Goal: Task Accomplishment & Management: Manage account settings

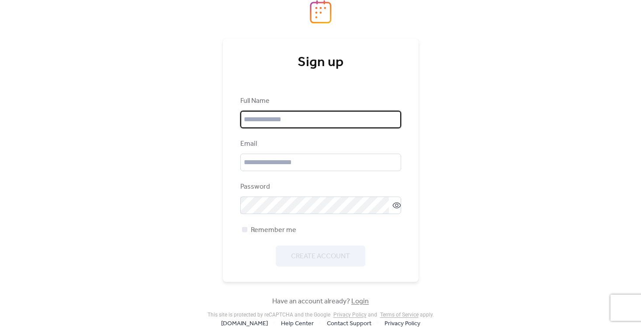
click at [311, 122] on input "text" at bounding box center [320, 119] width 161 height 17
click at [313, 115] on input "text" at bounding box center [320, 119] width 161 height 17
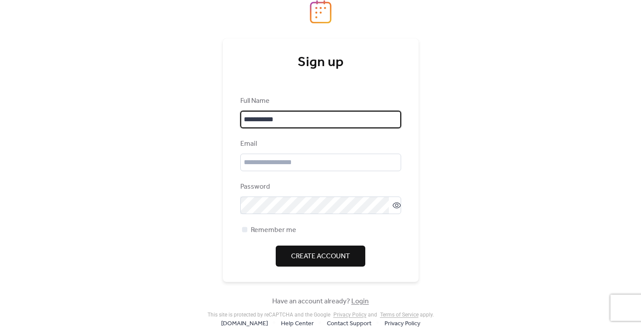
type input "**********"
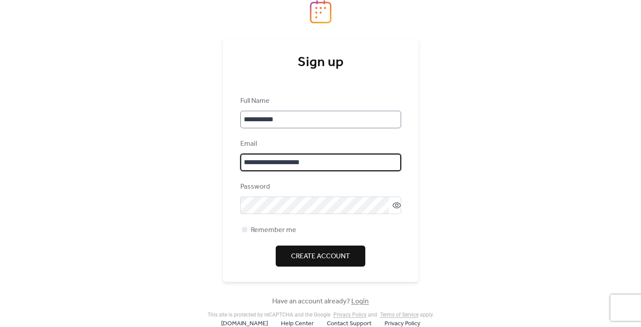
type input "**********"
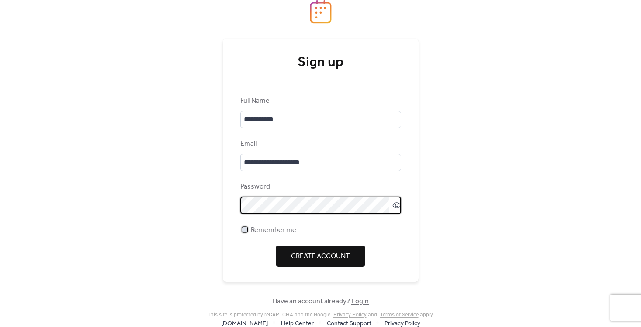
click at [252, 226] on span "Remember me" at bounding box center [273, 230] width 45 height 10
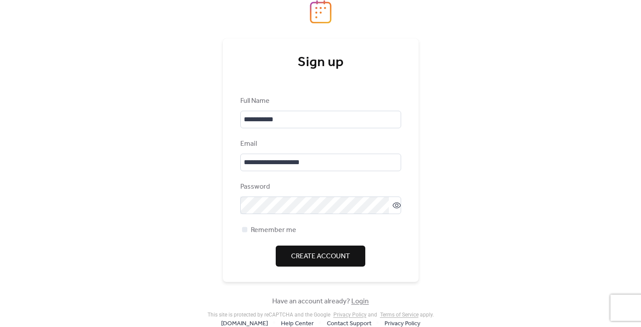
click at [297, 244] on div "**********" at bounding box center [320, 181] width 161 height 171
click at [303, 255] on span "Create Account" at bounding box center [320, 256] width 59 height 10
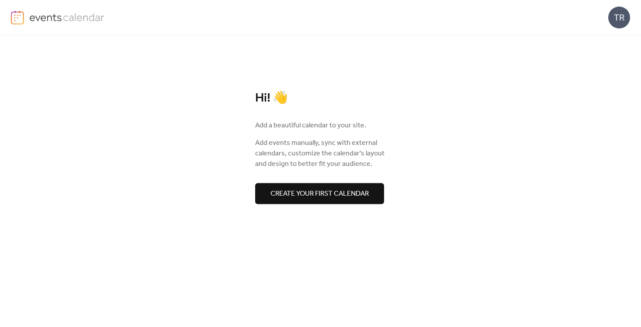
click at [317, 188] on span "Create your first calendar" at bounding box center [320, 193] width 98 height 10
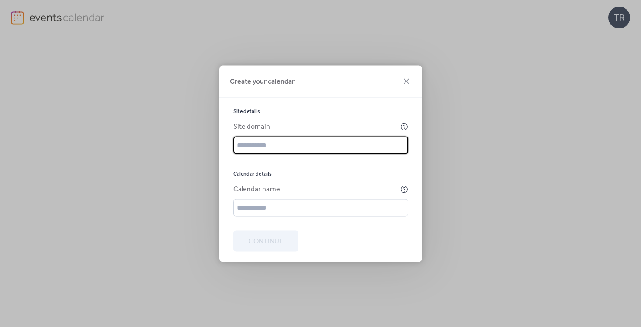
click at [311, 147] on input "text" at bounding box center [320, 144] width 175 height 17
click at [404, 128] on icon at bounding box center [405, 126] width 8 height 8
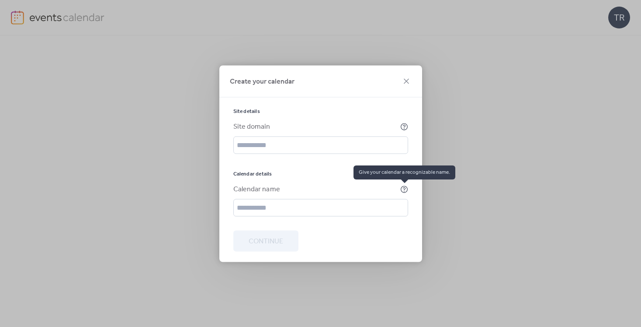
click at [407, 190] on icon at bounding box center [404, 188] width 7 height 7
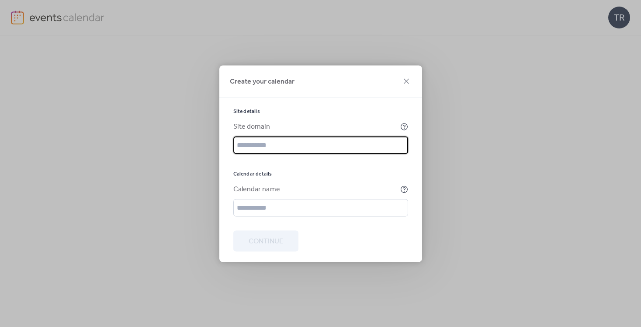
click at [314, 140] on input "text" at bounding box center [320, 144] width 175 height 17
type input "*********"
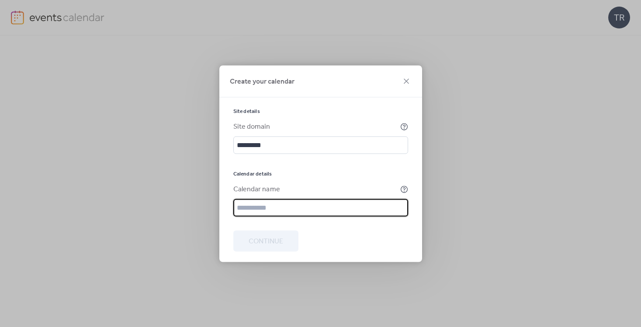
paste input "**********"
click at [272, 205] on input "**********" at bounding box center [320, 207] width 175 height 17
type input "**********"
click at [279, 248] on button "Continue" at bounding box center [265, 240] width 65 height 21
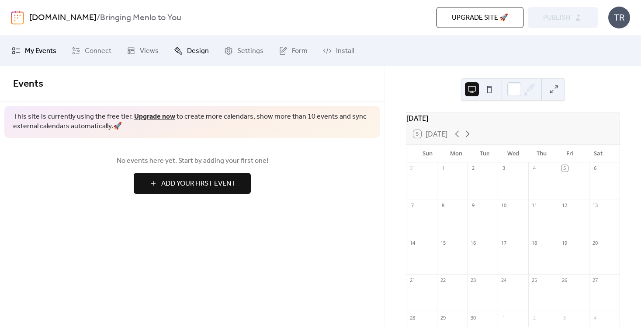
click at [207, 46] on link "Design" at bounding box center [191, 51] width 48 height 24
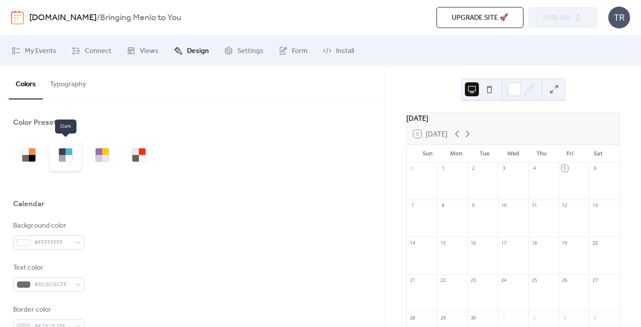
click at [67, 153] on div at bounding box center [69, 151] width 7 height 7
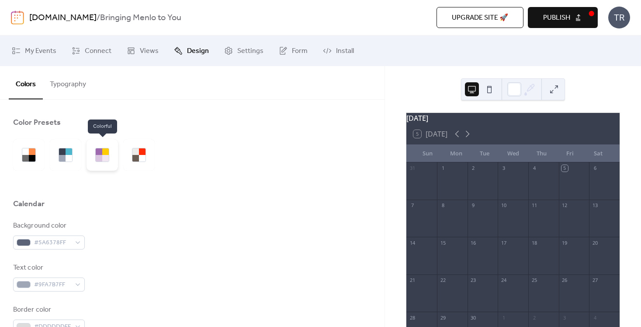
click at [98, 155] on div at bounding box center [99, 158] width 7 height 7
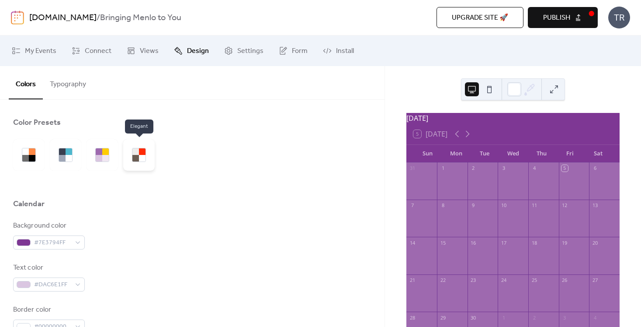
click at [139, 159] on div at bounding box center [142, 158] width 7 height 7
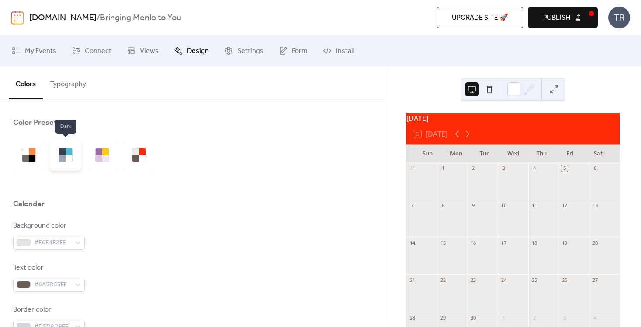
click at [65, 157] on div at bounding box center [62, 158] width 7 height 7
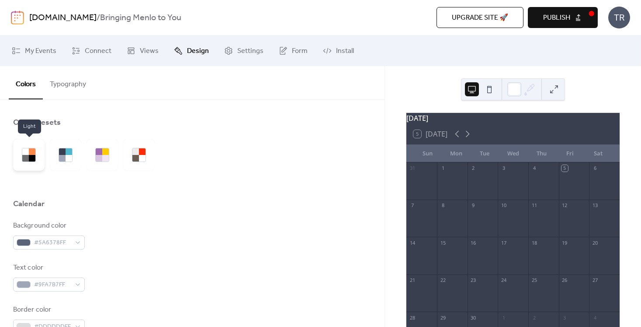
click at [40, 157] on div at bounding box center [28, 154] width 31 height 31
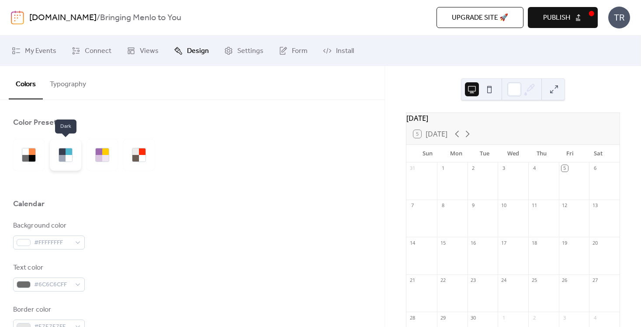
click at [77, 159] on div at bounding box center [65, 154] width 31 height 31
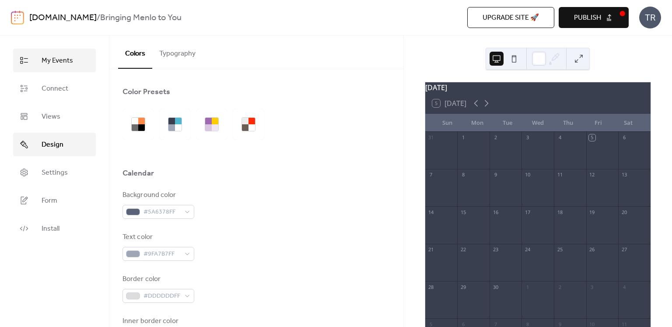
click at [53, 66] on span "My Events" at bounding box center [57, 61] width 31 height 10
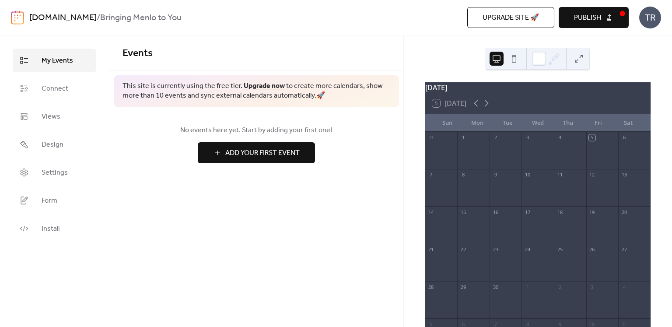
click at [258, 148] on span "Add Your First Event" at bounding box center [262, 153] width 74 height 10
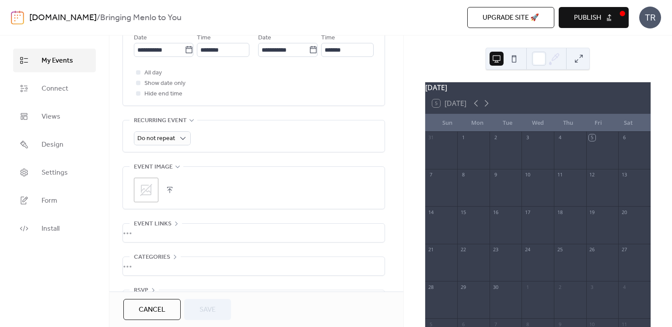
scroll to position [356, 0]
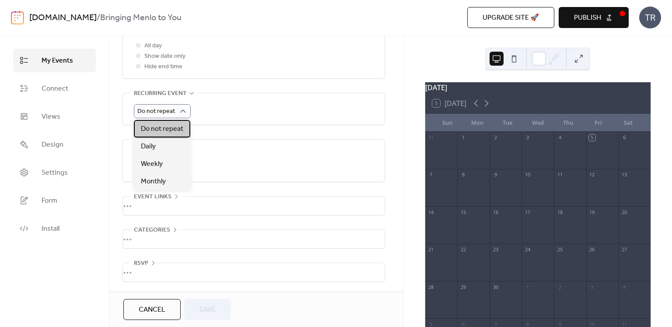
click at [176, 130] on span "Do not repeat" at bounding box center [162, 129] width 42 height 10
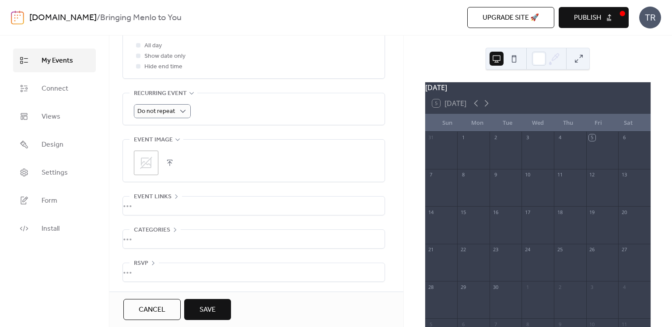
click at [162, 201] on div "•••" at bounding box center [253, 205] width 261 height 18
click at [162, 201] on span "Event links" at bounding box center [153, 197] width 38 height 10
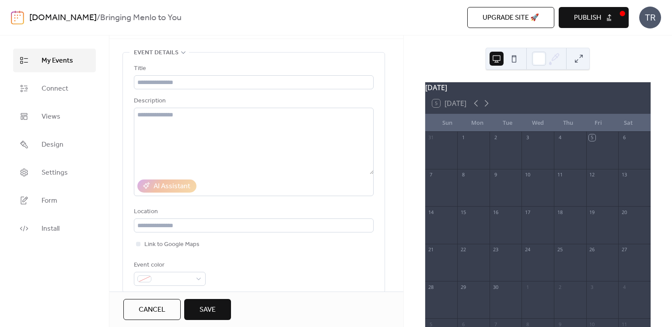
scroll to position [0, 0]
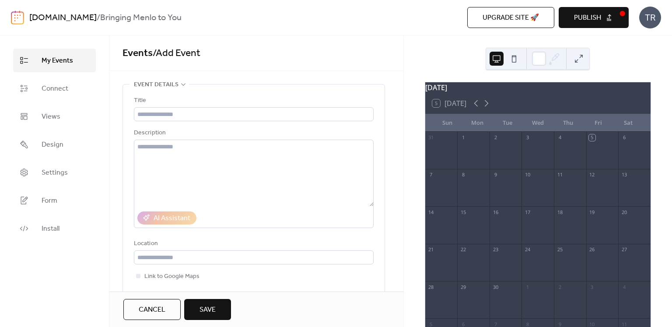
click at [641, 23] on div "TR" at bounding box center [650, 18] width 22 height 22
click at [56, 220] on link "Install" at bounding box center [54, 228] width 83 height 24
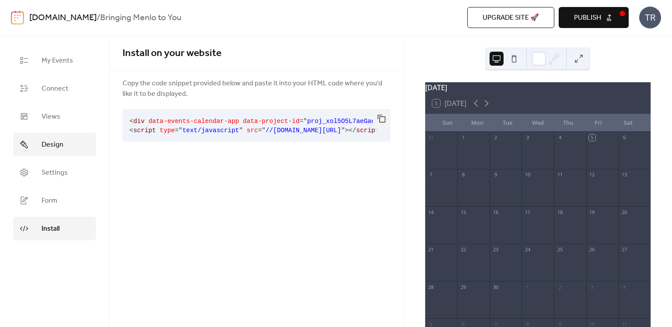
click at [54, 146] on span "Design" at bounding box center [53, 144] width 22 height 10
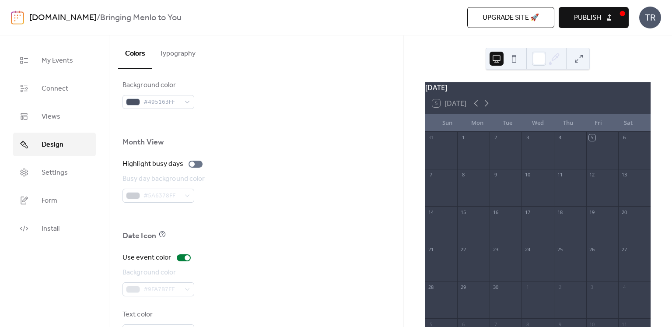
scroll to position [590, 0]
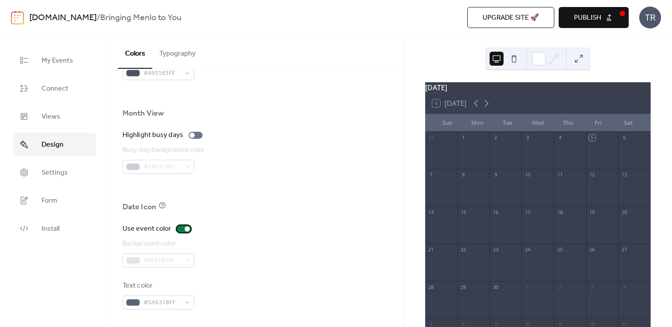
click at [178, 231] on div at bounding box center [184, 228] width 14 height 7
click at [178, 231] on div at bounding box center [180, 228] width 5 height 5
click at [510, 181] on div "9" at bounding box center [505, 175] width 32 height 12
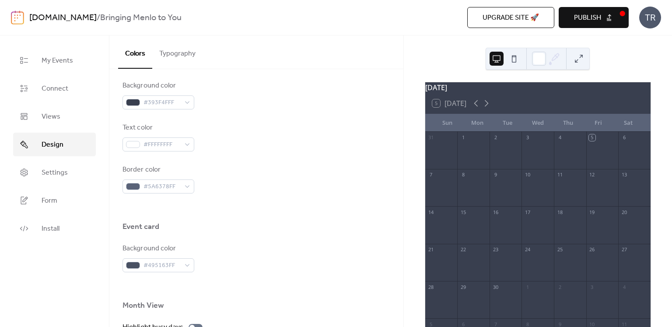
scroll to position [0, 0]
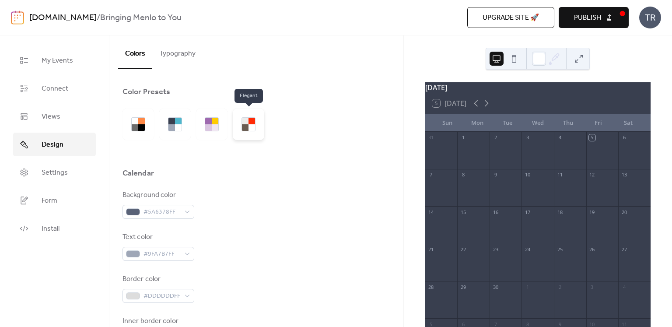
click at [252, 122] on div at bounding box center [251, 121] width 7 height 7
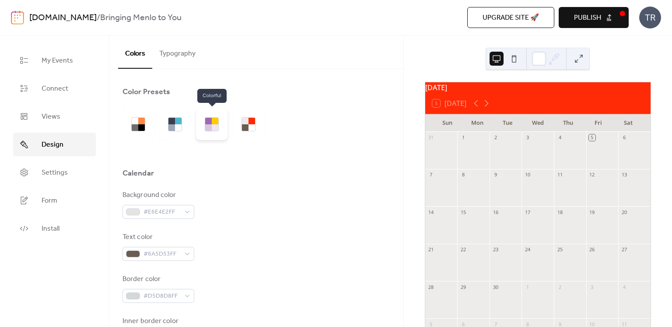
click at [212, 124] on div at bounding box center [215, 127] width 7 height 7
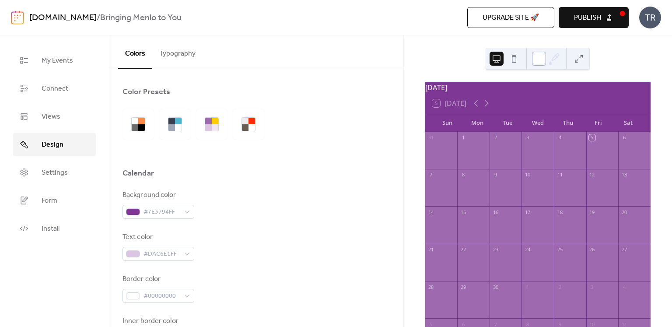
click at [541, 53] on div at bounding box center [539, 59] width 14 height 14
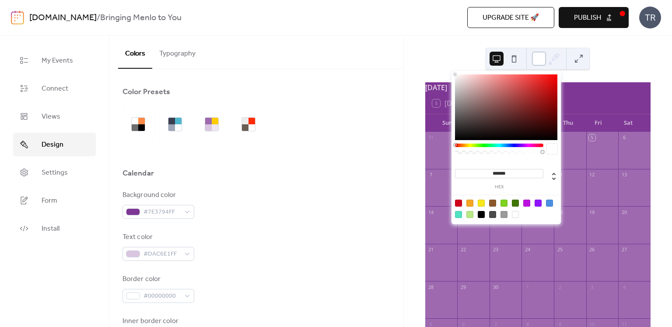
click at [541, 53] on div at bounding box center [539, 59] width 14 height 14
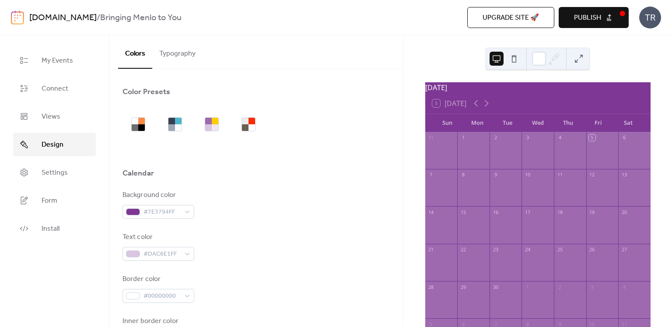
click at [579, 59] on button at bounding box center [578, 59] width 14 height 14
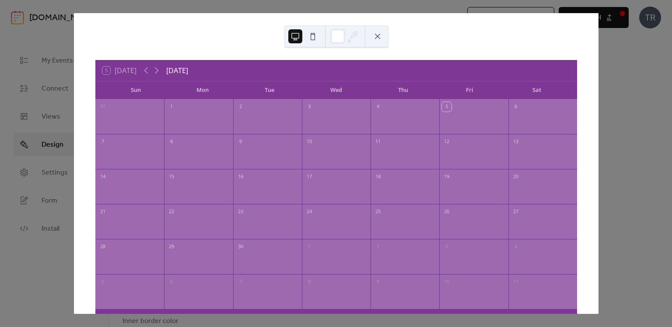
click at [598, 80] on div "5 [DATE] [DATE] Sun Mon Tue Wed Thu Fri Sat 31 1 2 3 4 5 6 7 8 9 10 11 12 13 14…" at bounding box center [335, 163] width 525 height 300
click at [377, 39] on button at bounding box center [377, 36] width 14 height 14
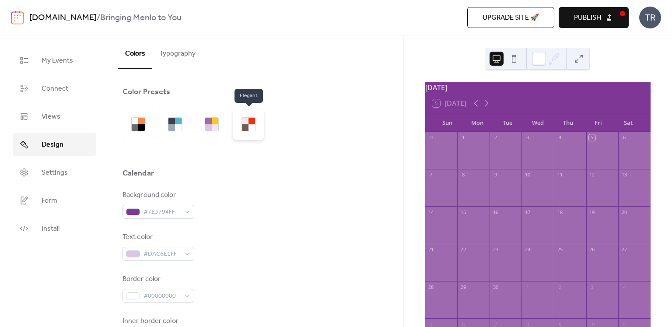
click at [258, 122] on div at bounding box center [248, 123] width 31 height 31
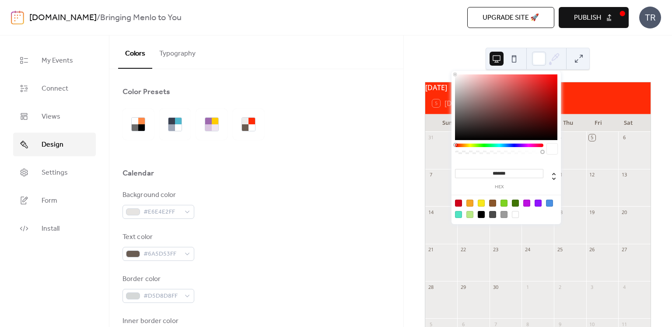
click at [551, 57] on icon at bounding box center [553, 58] width 13 height 13
click at [551, 58] on icon at bounding box center [553, 58] width 13 height 13
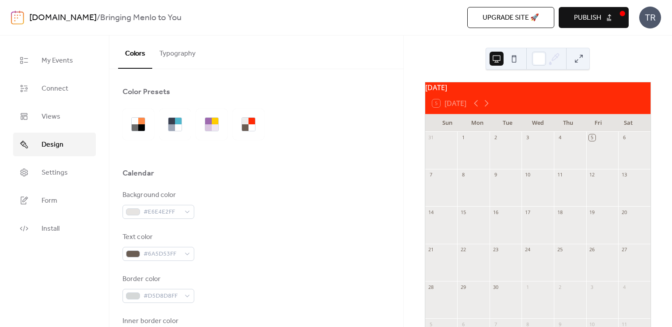
click at [463, 106] on div "5 [DATE]" at bounding box center [449, 103] width 34 height 8
click at [618, 157] on div at bounding box center [634, 154] width 32 height 22
click at [43, 175] on span "Settings" at bounding box center [55, 172] width 26 height 10
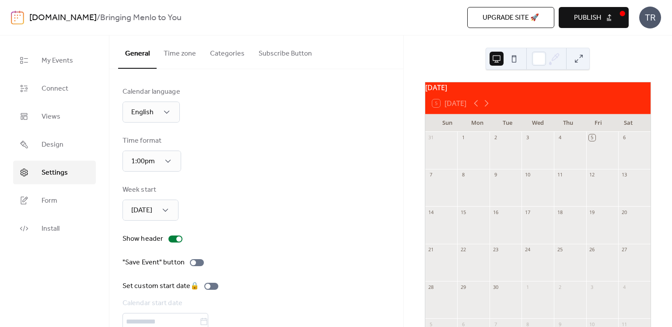
click at [180, 48] on button "Time zone" at bounding box center [180, 51] width 46 height 32
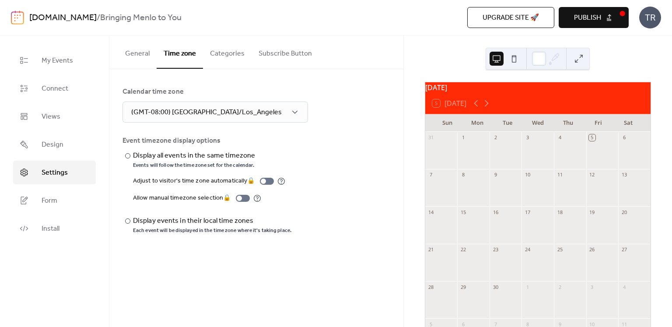
click at [214, 56] on button "Categories" at bounding box center [227, 51] width 49 height 32
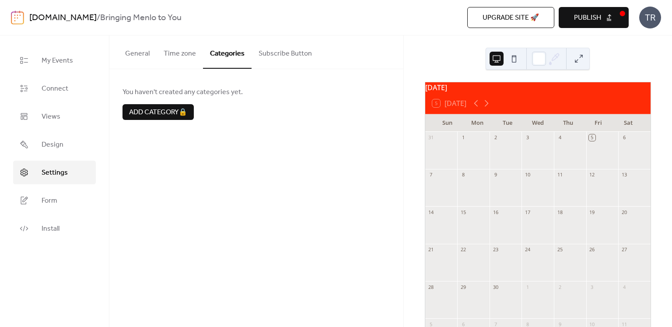
click at [289, 56] on button "Subscribe Button" at bounding box center [284, 51] width 67 height 32
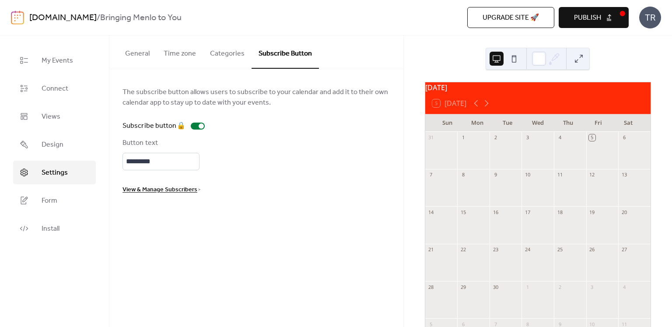
click at [139, 59] on button "General" at bounding box center [137, 51] width 38 height 32
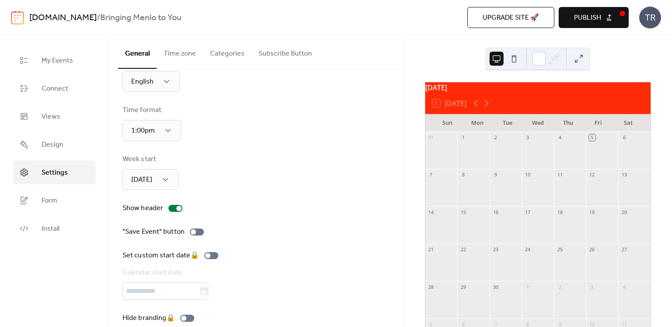
scroll to position [45, 0]
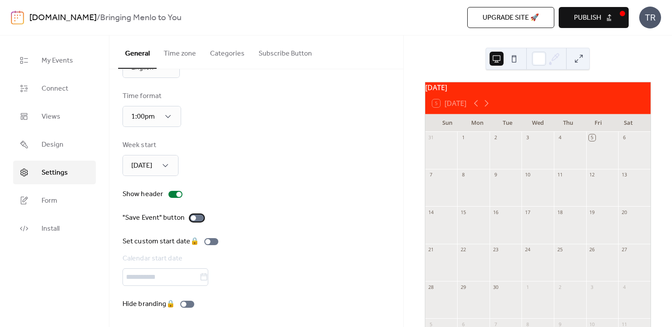
click at [194, 218] on div at bounding box center [193, 217] width 5 height 5
click at [212, 243] on div "Set custom start date 🔒 Calendar start date" at bounding box center [171, 260] width 99 height 49
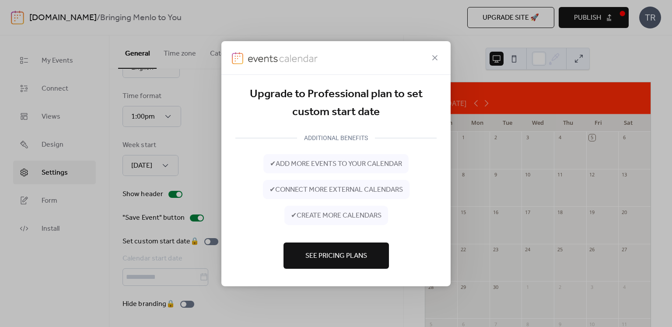
click at [333, 306] on div "Upgrade to Professional plan to set custom start date ADDITIONAL BENEFITS ✔ add…" at bounding box center [336, 163] width 672 height 327
click at [426, 57] on div at bounding box center [335, 58] width 229 height 34
click at [430, 57] on icon at bounding box center [434, 57] width 10 height 10
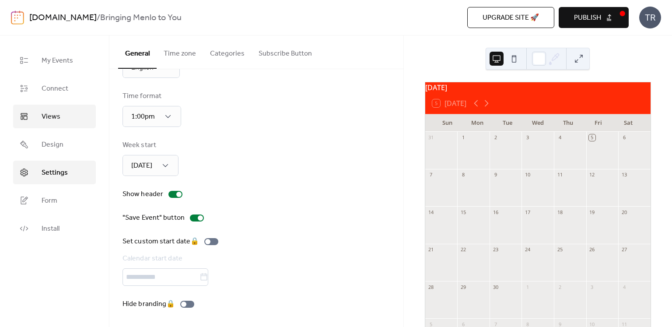
click at [49, 118] on span "Views" at bounding box center [51, 116] width 19 height 10
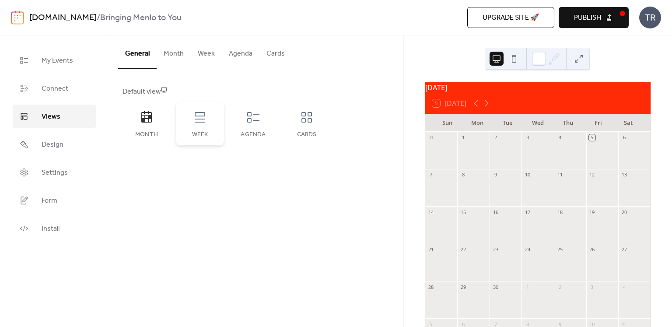
click at [202, 125] on div "Week" at bounding box center [200, 123] width 48 height 44
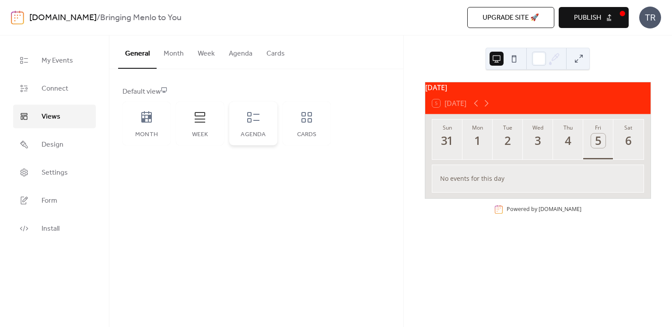
click at [256, 127] on div "Agenda" at bounding box center [253, 123] width 48 height 44
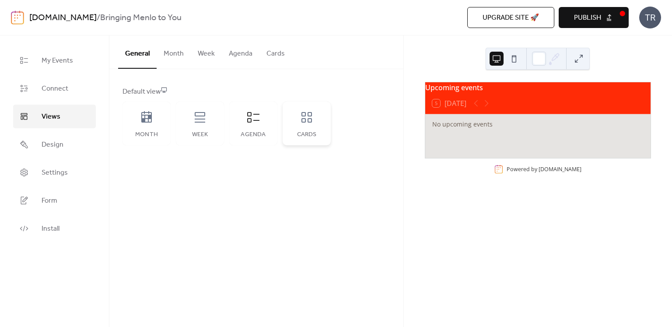
click at [315, 126] on div "Cards" at bounding box center [306, 123] width 48 height 44
click at [142, 133] on div "Month" at bounding box center [146, 134] width 31 height 7
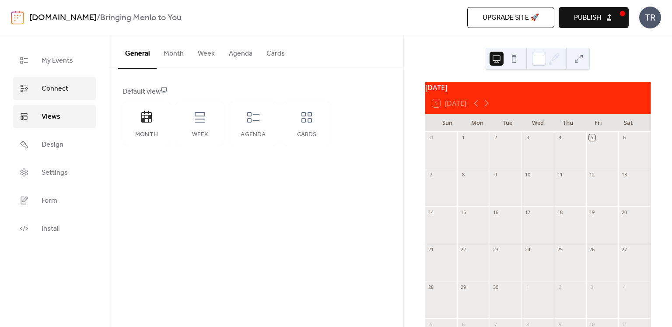
click at [63, 94] on span "Connect" at bounding box center [55, 89] width 27 height 10
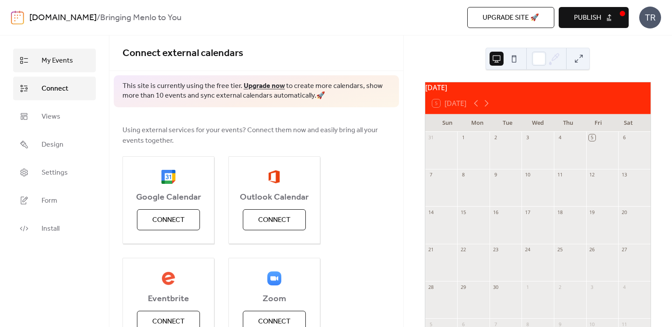
click at [26, 63] on icon at bounding box center [24, 60] width 9 height 9
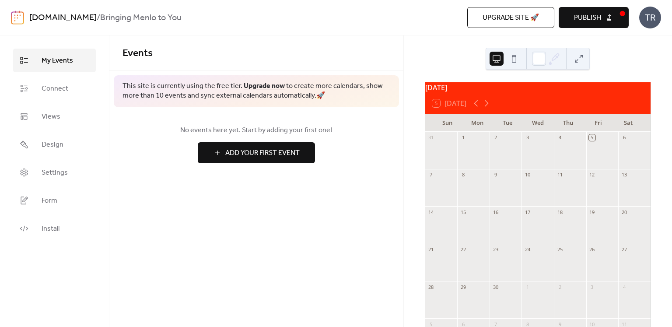
click at [281, 162] on button "Add Your First Event" at bounding box center [256, 152] width 117 height 21
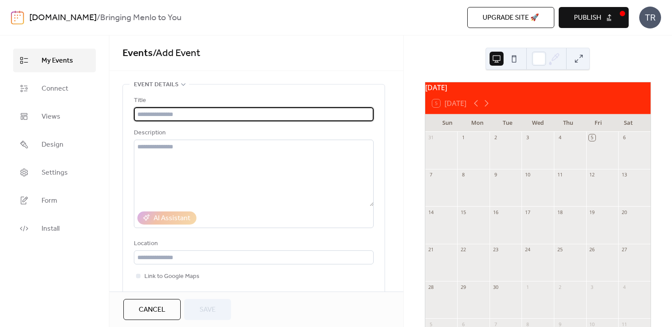
paste input "**********"
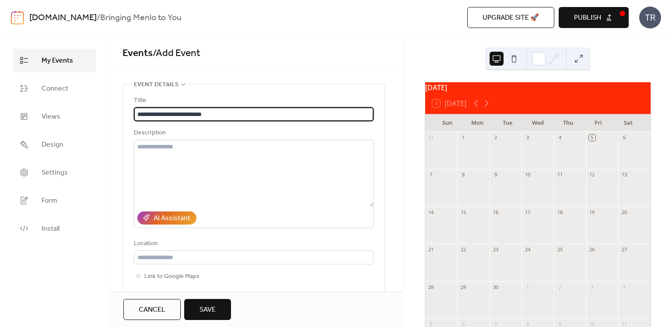
type input "**********"
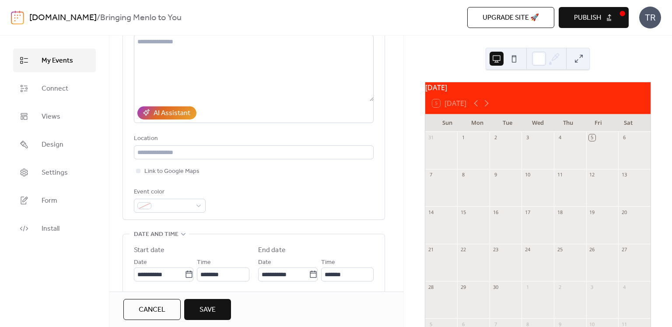
scroll to position [210, 0]
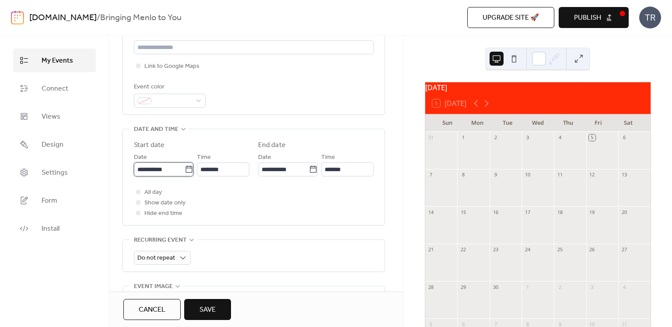
click at [178, 167] on input "**********" at bounding box center [159, 169] width 51 height 14
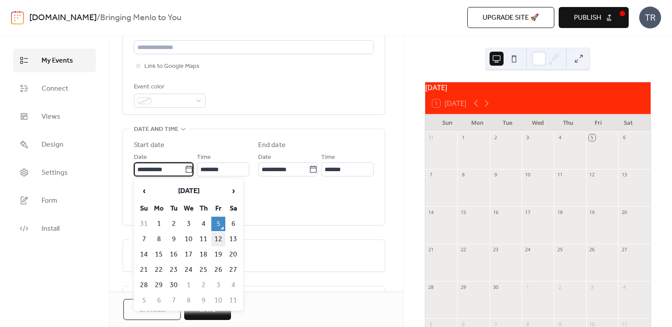
click at [223, 239] on td "12" at bounding box center [218, 239] width 14 height 14
type input "**********"
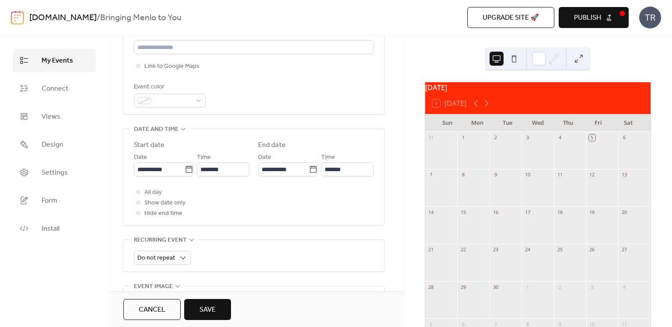
click at [216, 306] on button "Save" at bounding box center [207, 309] width 47 height 21
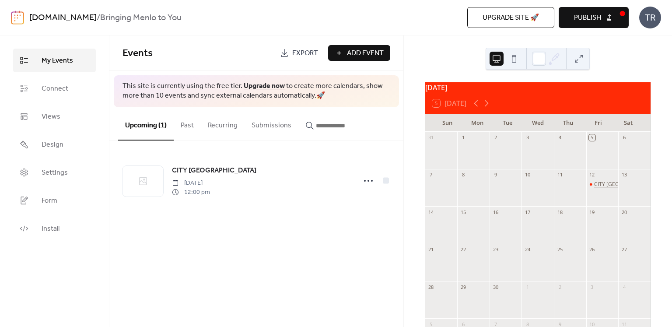
click at [597, 188] on div "CITY [GEOGRAPHIC_DATA]" at bounding box center [626, 184] width 65 height 7
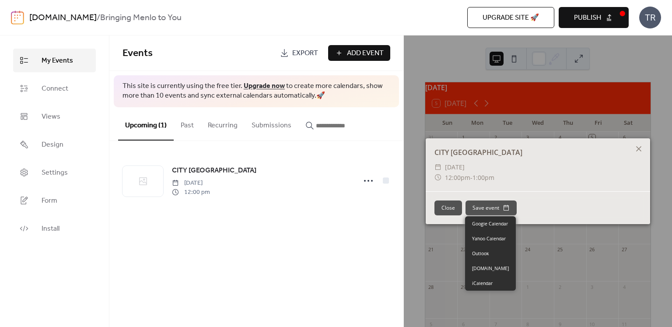
click at [478, 211] on button "Save event" at bounding box center [490, 207] width 51 height 15
click at [569, 171] on div "​ [DATE]" at bounding box center [537, 167] width 207 height 10
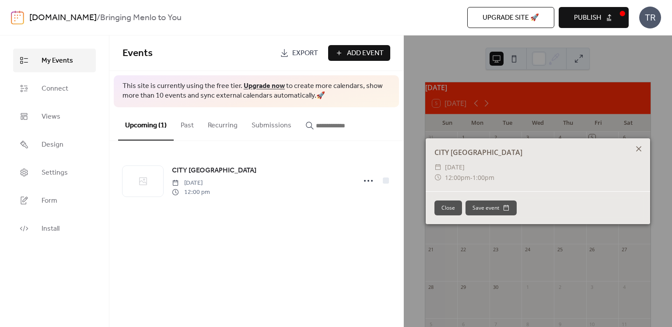
click at [641, 147] on div at bounding box center [638, 149] width 12 height 12
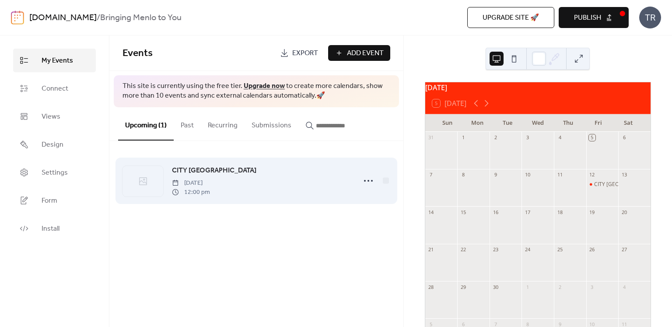
click at [248, 167] on span "CITY [GEOGRAPHIC_DATA]" at bounding box center [214, 170] width 84 height 10
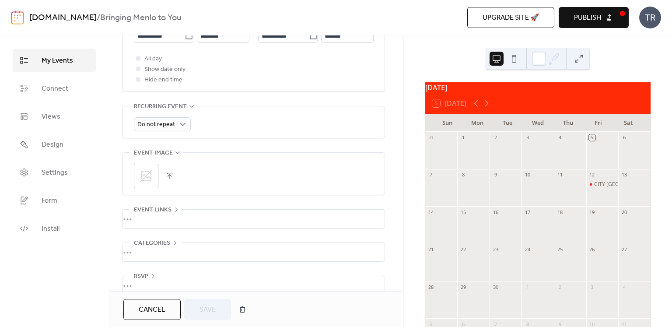
scroll to position [356, 0]
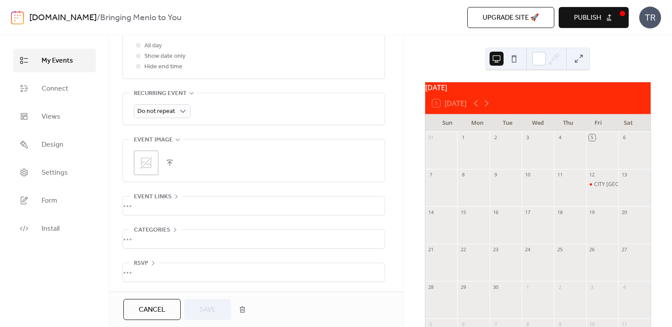
click at [158, 199] on div "•••" at bounding box center [253, 205] width 261 height 18
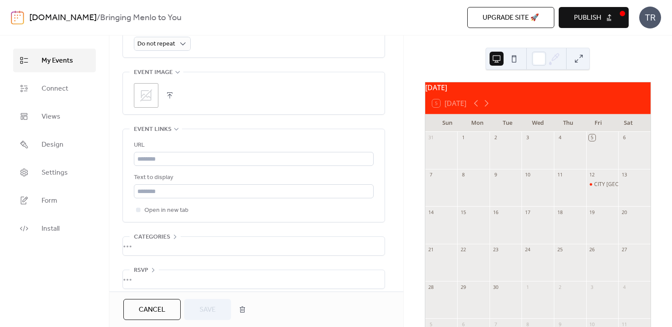
scroll to position [431, 0]
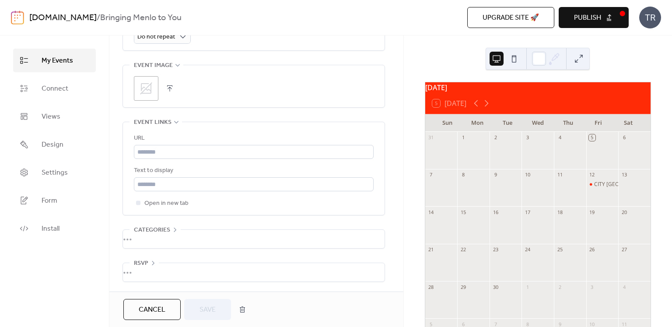
click at [175, 246] on div "•••" at bounding box center [253, 239] width 261 height 18
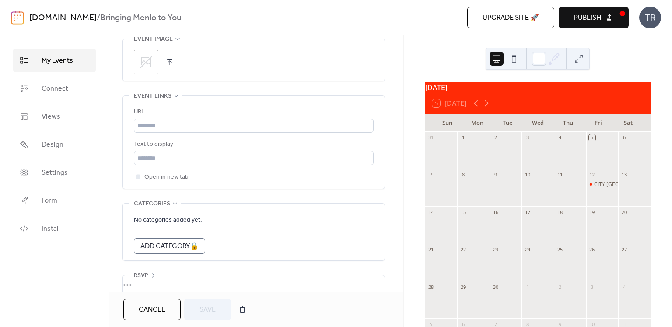
scroll to position [469, 0]
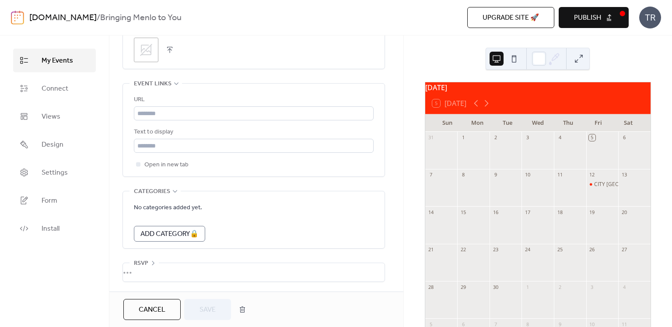
drag, startPoint x: 173, startPoint y: 258, endPoint x: 177, endPoint y: 268, distance: 11.2
click at [177, 268] on div "•••" at bounding box center [253, 272] width 261 height 18
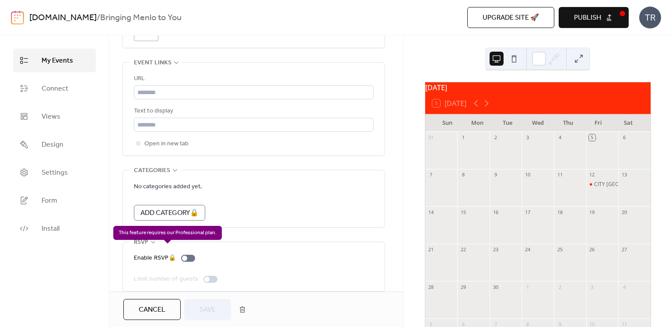
scroll to position [500, 0]
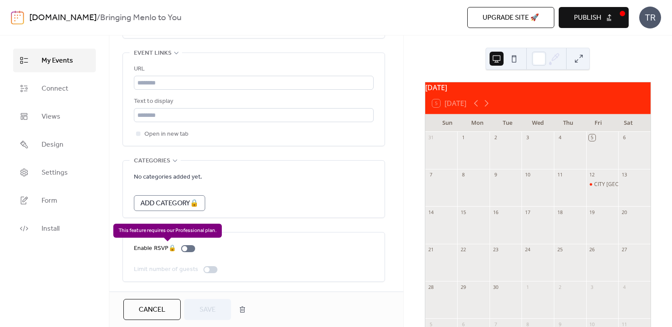
click at [187, 248] on div "Enable RSVP 🔒" at bounding box center [166, 248] width 65 height 10
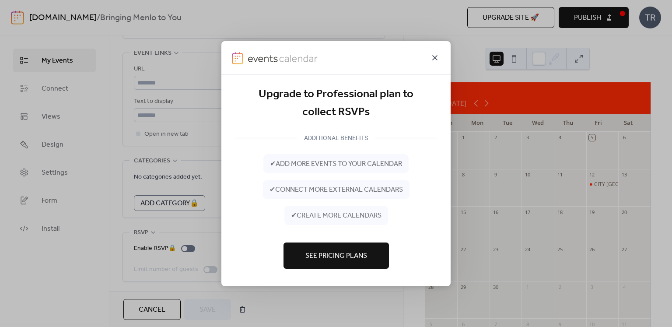
click at [438, 55] on icon at bounding box center [434, 57] width 10 height 10
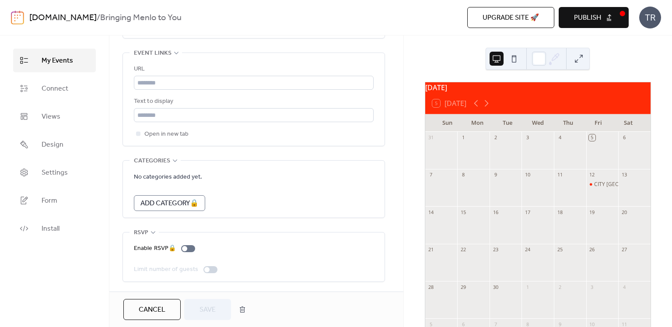
click at [620, 54] on div "[DATE] 5 [DATE] Sun Mon Tue Wed Thu Fri Sat 31 1 2 3 4 5 6 7 8 9 10 11 12 [GEOG…" at bounding box center [538, 180] width 268 height 291
click at [600, 14] on span "Publish" at bounding box center [587, 18] width 27 height 10
click at [611, 23] on div "Upgrade site 🚀 Preview Publish" at bounding box center [478, 17] width 302 height 21
click at [424, 27] on div "Upgrade site 🚀 Preview Publish" at bounding box center [478, 17] width 302 height 21
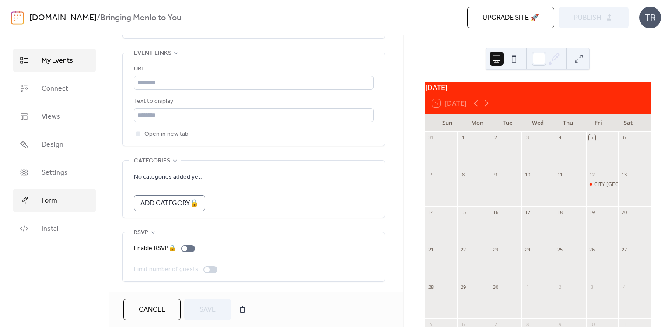
click at [49, 208] on link "Form" at bounding box center [54, 200] width 83 height 24
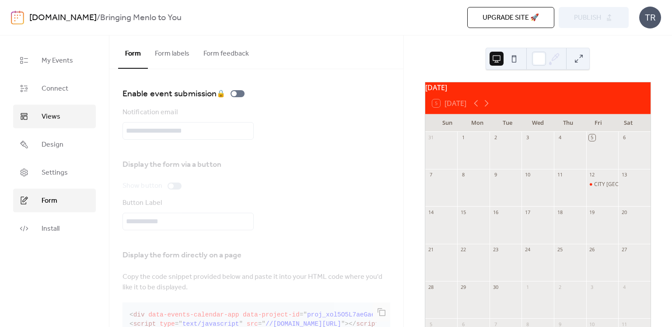
click at [71, 119] on link "Views" at bounding box center [54, 116] width 83 height 24
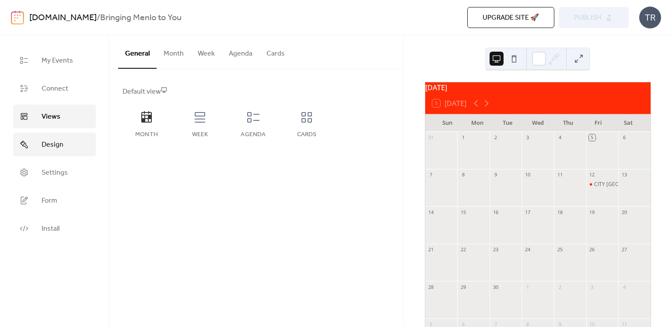
click at [66, 135] on link "Design" at bounding box center [54, 144] width 83 height 24
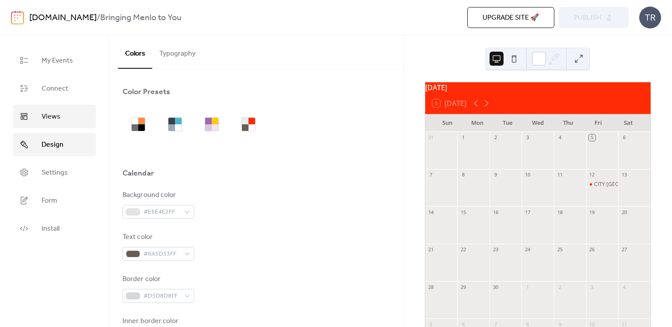
click at [77, 116] on link "Views" at bounding box center [54, 116] width 83 height 24
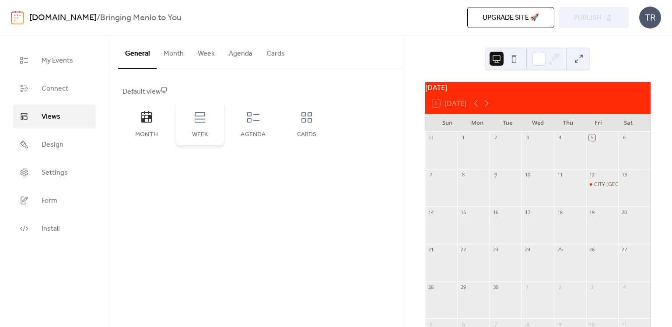
click at [197, 125] on div "Week" at bounding box center [200, 123] width 48 height 44
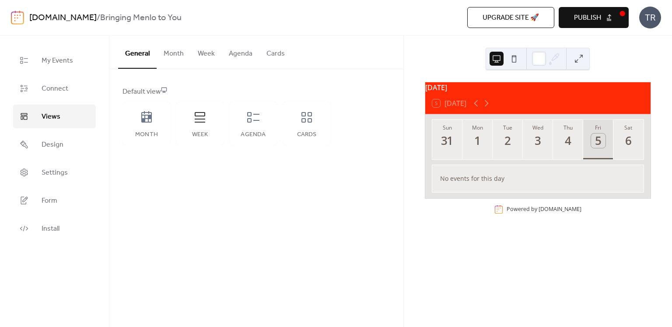
click at [603, 153] on button "Fri 5" at bounding box center [598, 139] width 30 height 40
click at [624, 148] on div "6" at bounding box center [628, 140] width 14 height 14
click at [486, 106] on icon at bounding box center [486, 103] width 4 height 7
click at [606, 158] on button "Fri 12" at bounding box center [598, 139] width 30 height 40
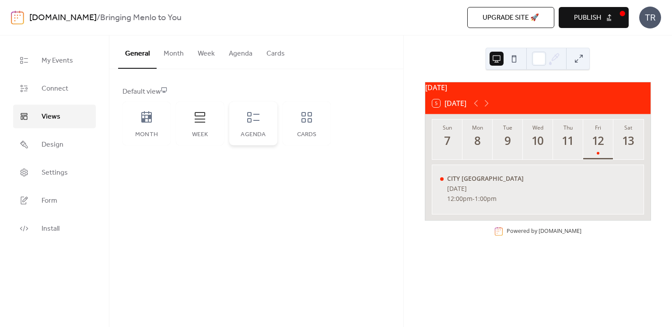
click at [249, 127] on div "Agenda" at bounding box center [253, 123] width 48 height 44
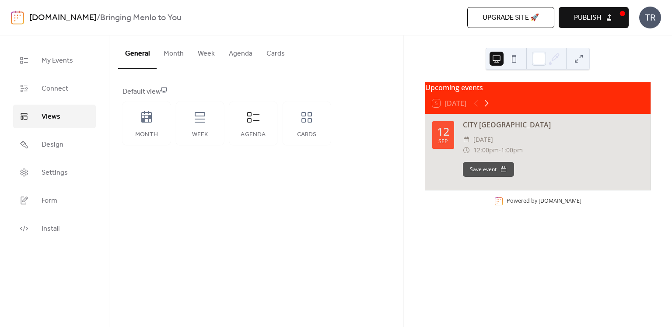
click at [489, 108] on icon at bounding box center [486, 103] width 10 height 10
click at [456, 109] on button "5 [DATE]" at bounding box center [449, 103] width 40 height 12
click at [453, 107] on div "5 [DATE]" at bounding box center [449, 103] width 34 height 8
click at [298, 126] on div "Cards" at bounding box center [306, 123] width 48 height 44
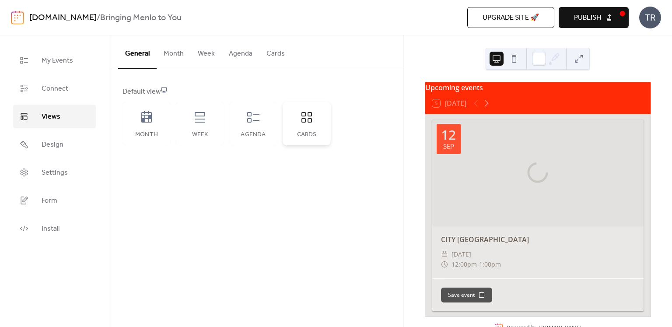
click at [307, 129] on div "Cards" at bounding box center [306, 123] width 48 height 44
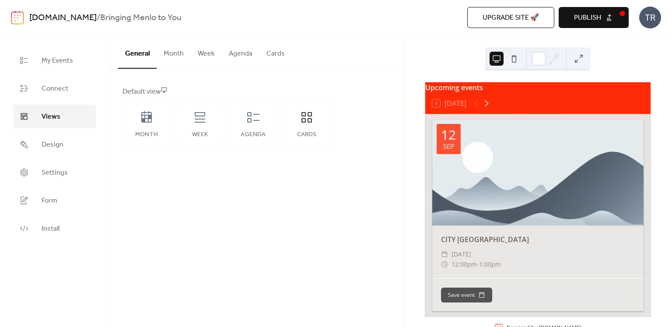
click at [483, 103] on icon at bounding box center [486, 103] width 10 height 10
click at [484, 104] on div at bounding box center [480, 103] width 21 height 10
click at [446, 109] on button "5 [DATE]" at bounding box center [449, 103] width 40 height 12
click at [445, 107] on div "5 [DATE]" at bounding box center [449, 103] width 34 height 8
click at [470, 149] on div at bounding box center [537, 172] width 211 height 106
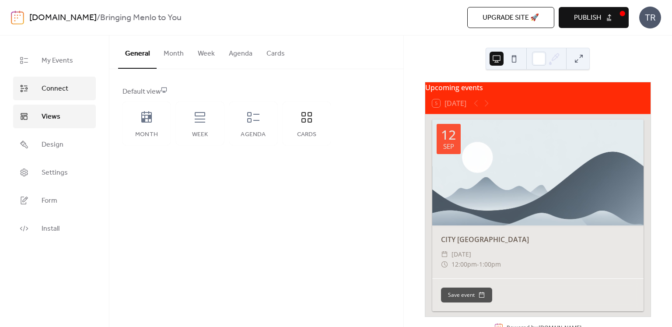
click at [73, 81] on link "Connect" at bounding box center [54, 89] width 83 height 24
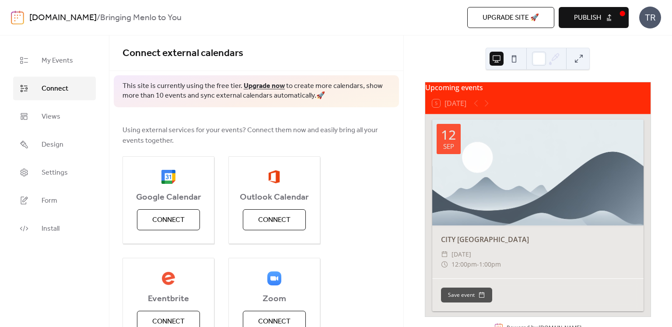
click at [474, 165] on div at bounding box center [537, 172] width 211 height 106
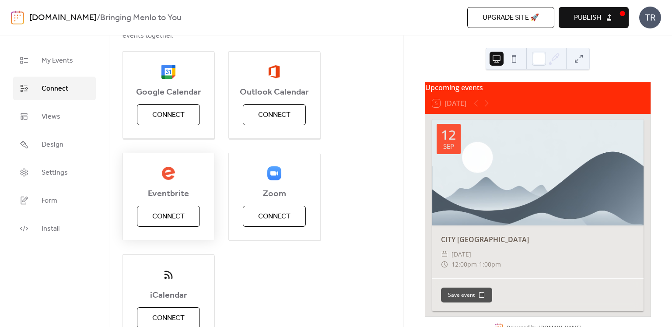
scroll to position [155, 0]
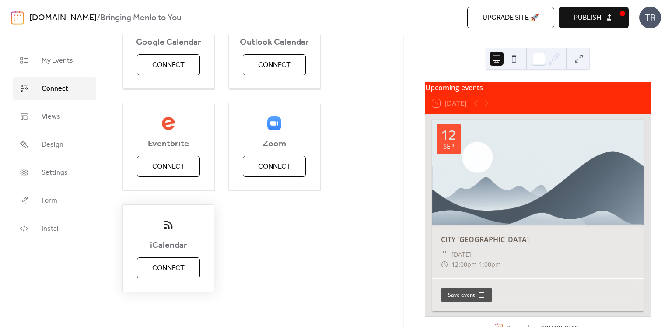
click at [186, 262] on button "Connect" at bounding box center [168, 267] width 63 height 21
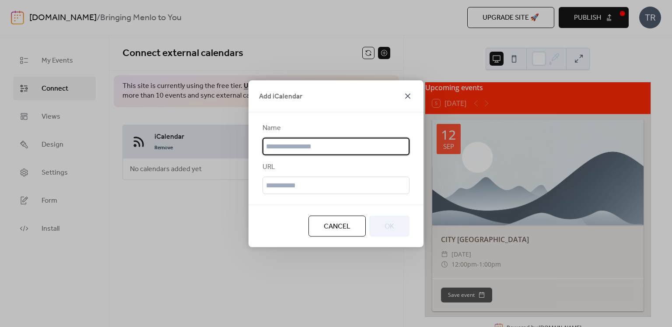
click at [410, 97] on icon at bounding box center [407, 96] width 10 height 10
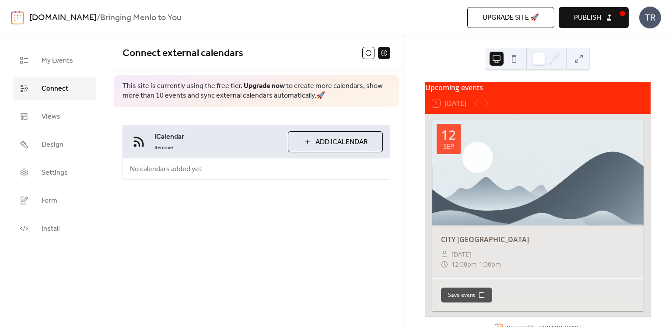
click at [258, 167] on div "iCalendar Remove Add iCalendar No calendars added yet" at bounding box center [256, 152] width 268 height 55
click at [73, 86] on link "Connect" at bounding box center [54, 89] width 83 height 24
click at [52, 90] on span "Connect" at bounding box center [55, 89] width 27 height 10
click at [373, 53] on button at bounding box center [368, 53] width 12 height 12
click at [382, 55] on button at bounding box center [384, 53] width 12 height 12
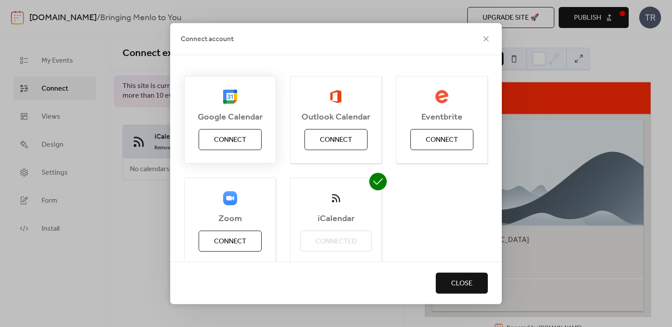
click at [239, 138] on span "Connect" at bounding box center [230, 139] width 32 height 10
click at [464, 275] on button "Close" at bounding box center [461, 282] width 52 height 21
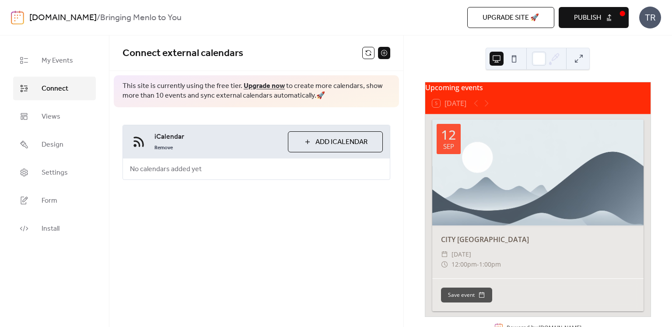
click at [199, 160] on span "No calendars added yet" at bounding box center [166, 169] width 86 height 21
click at [71, 65] on span "My Events" at bounding box center [57, 61] width 31 height 10
